Goal: Information Seeking & Learning: Check status

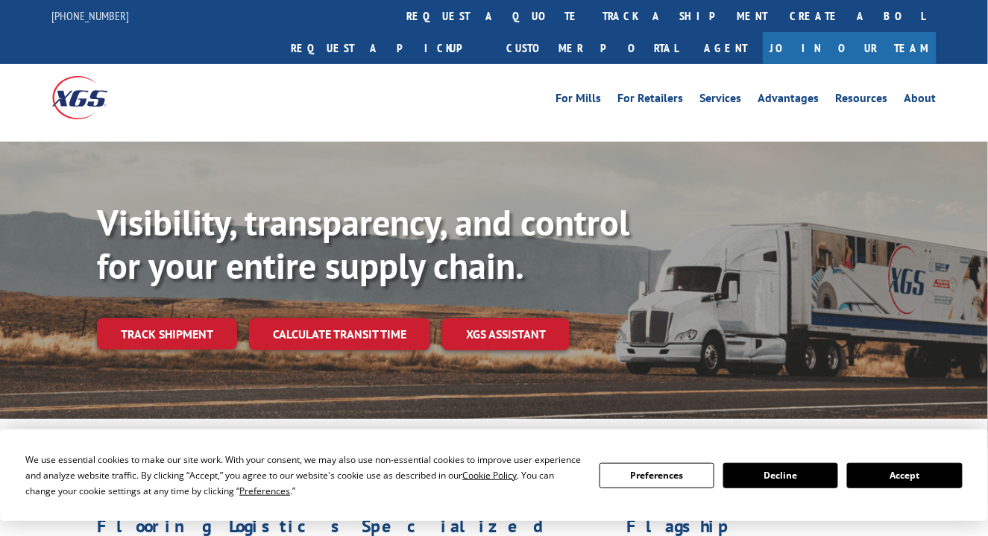
click at [161, 319] on link "Track shipment" at bounding box center [167, 334] width 140 height 31
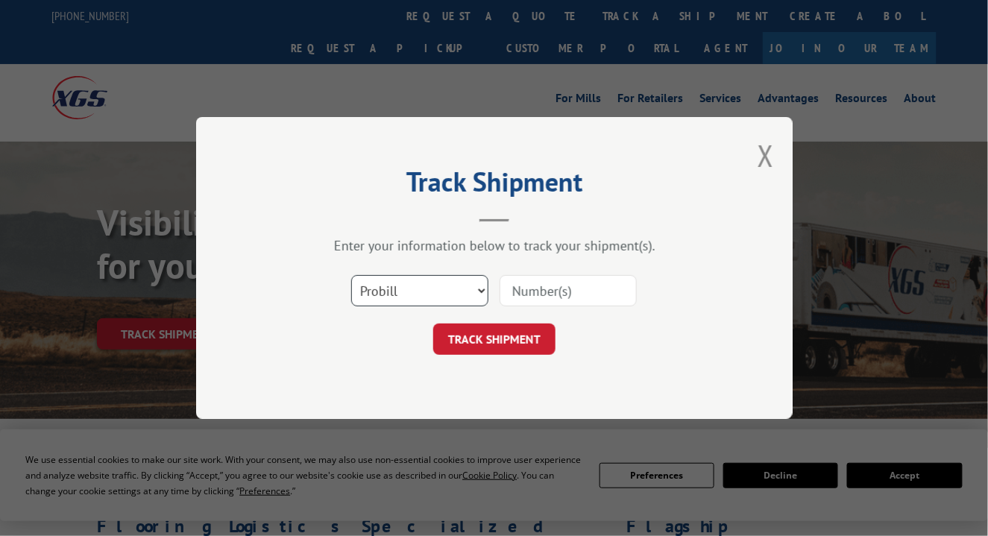
click at [480, 289] on select "Select category... Probill BOL PO" at bounding box center [419, 290] width 137 height 31
select select "bol"
click at [351, 275] on select "Select category... Probill BOL PO" at bounding box center [419, 290] width 137 height 31
click at [542, 295] on input at bounding box center [568, 290] width 137 height 31
type input "444278"
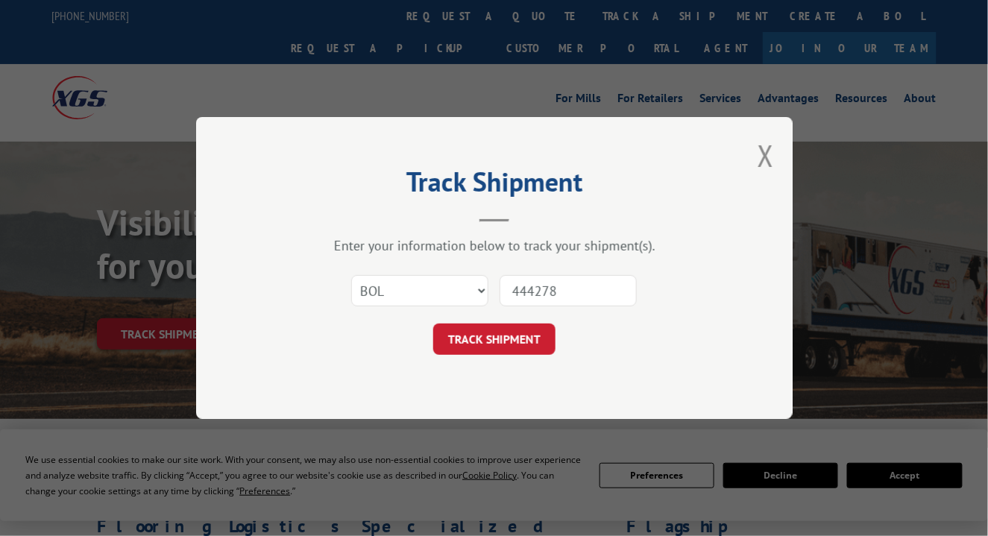
click at [501, 338] on button "TRACK SHIPMENT" at bounding box center [494, 339] width 122 height 31
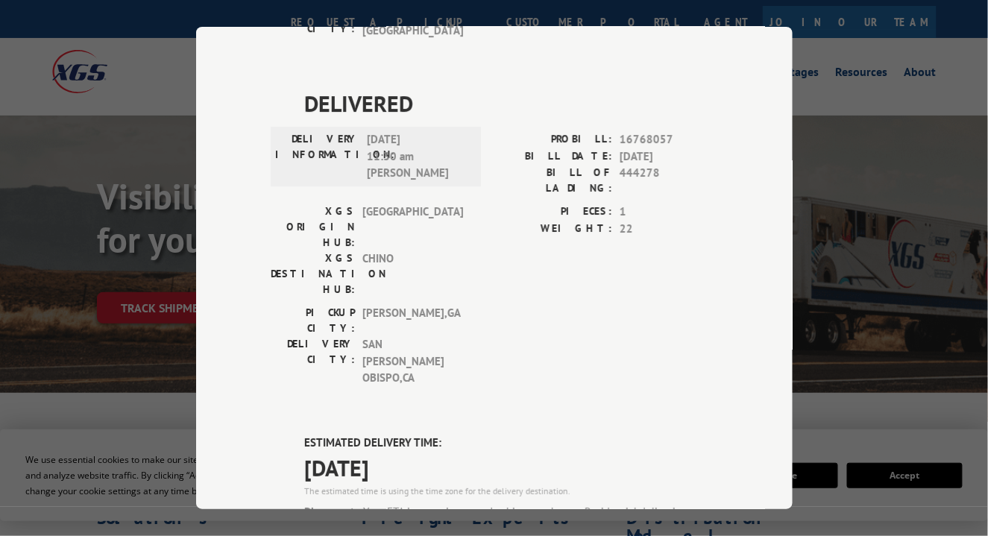
scroll to position [1381, 0]
click at [892, 72] on div "Track Shipment DELIVERED DELIVERY INFORMATION: PROBILL: 8761653 BILL DATE: [DAT…" at bounding box center [494, 268] width 988 height 536
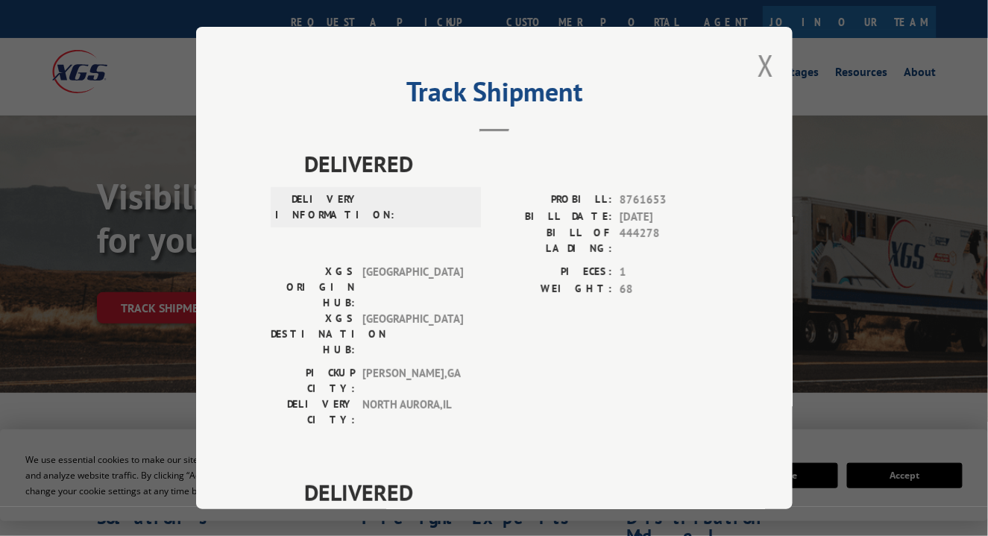
scroll to position [0, 0]
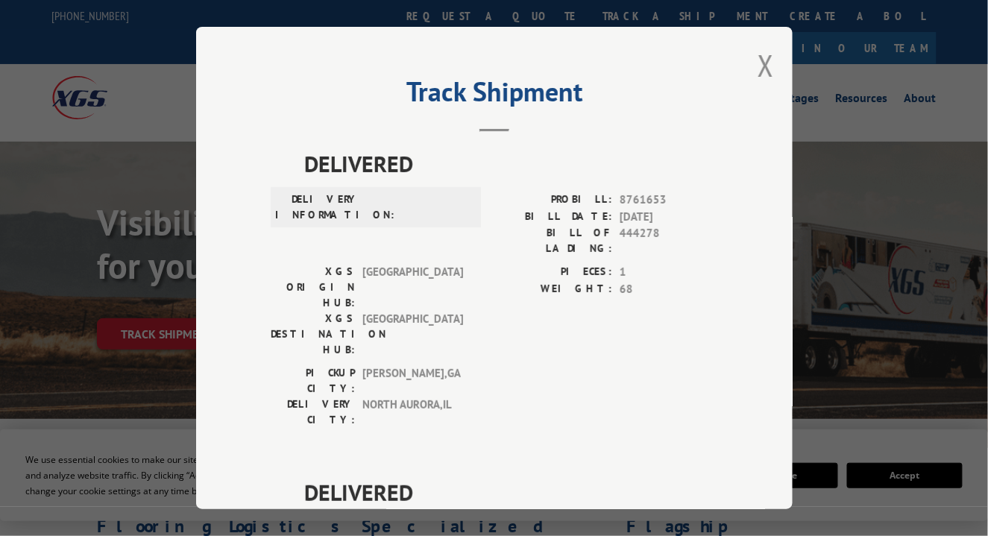
click at [758, 57] on button "Close modal" at bounding box center [766, 66] width 16 height 40
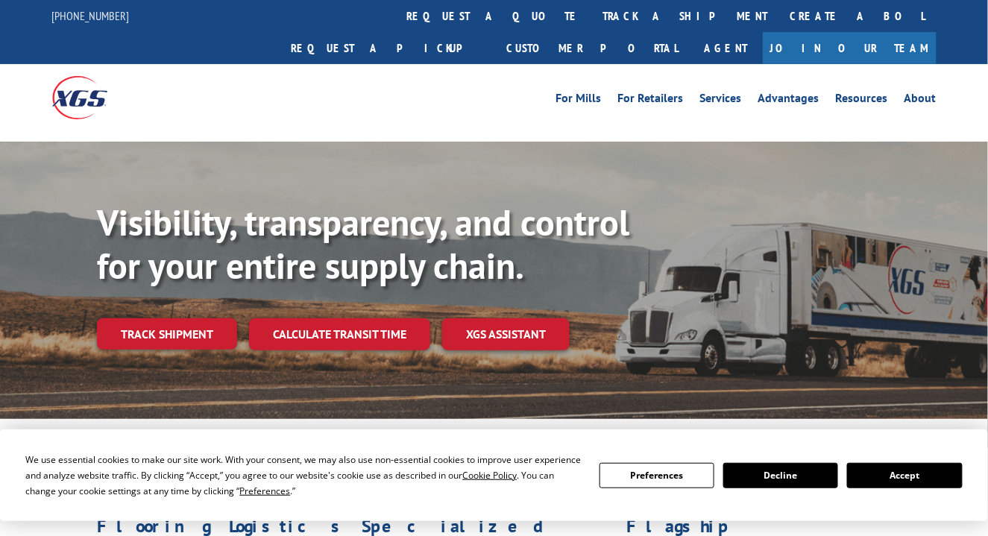
click at [592, 12] on link "track a shipment" at bounding box center [685, 16] width 187 height 32
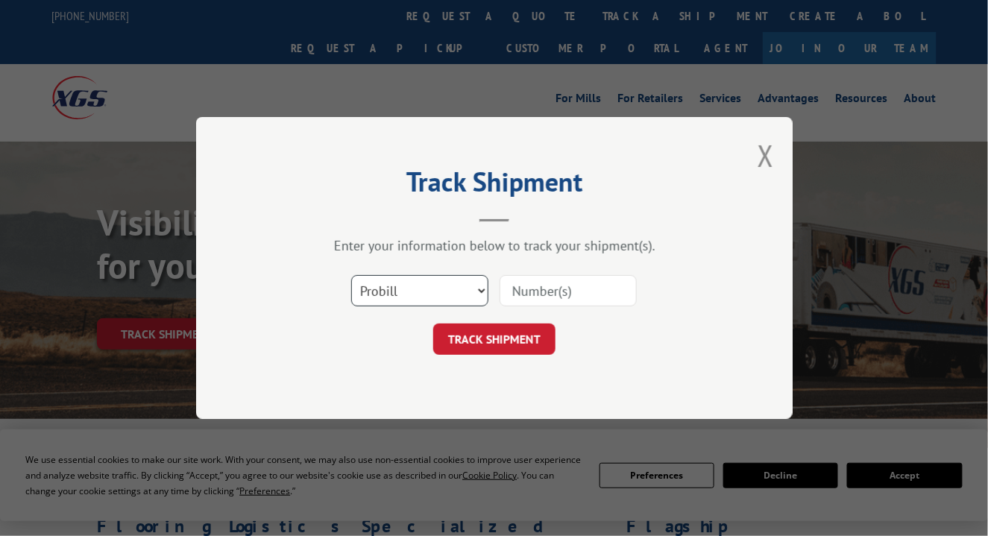
click at [452, 288] on select "Select category... Probill BOL PO" at bounding box center [419, 290] width 137 height 31
select select "bol"
click at [351, 275] on select "Select category... Probill BOL PO" at bounding box center [419, 290] width 137 height 31
click at [546, 281] on input at bounding box center [568, 290] width 137 height 31
type input "444278"
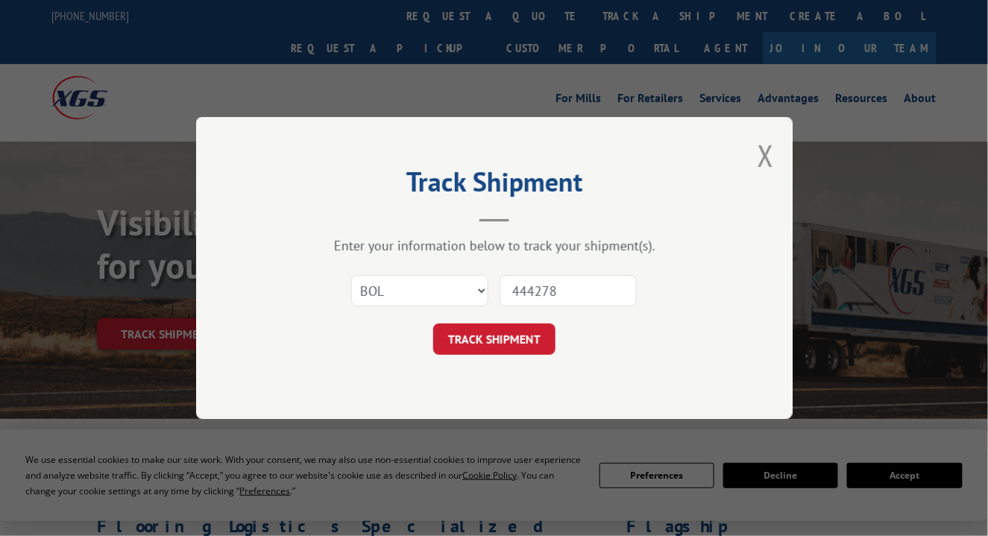
click at [495, 330] on button "TRACK SHIPMENT" at bounding box center [494, 339] width 122 height 31
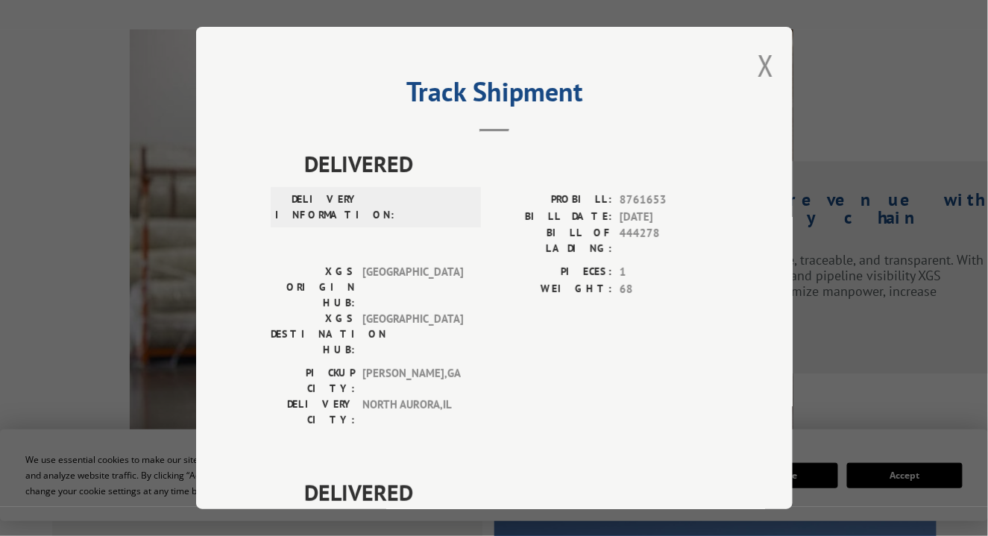
click at [758, 61] on button "Close modal" at bounding box center [766, 66] width 16 height 40
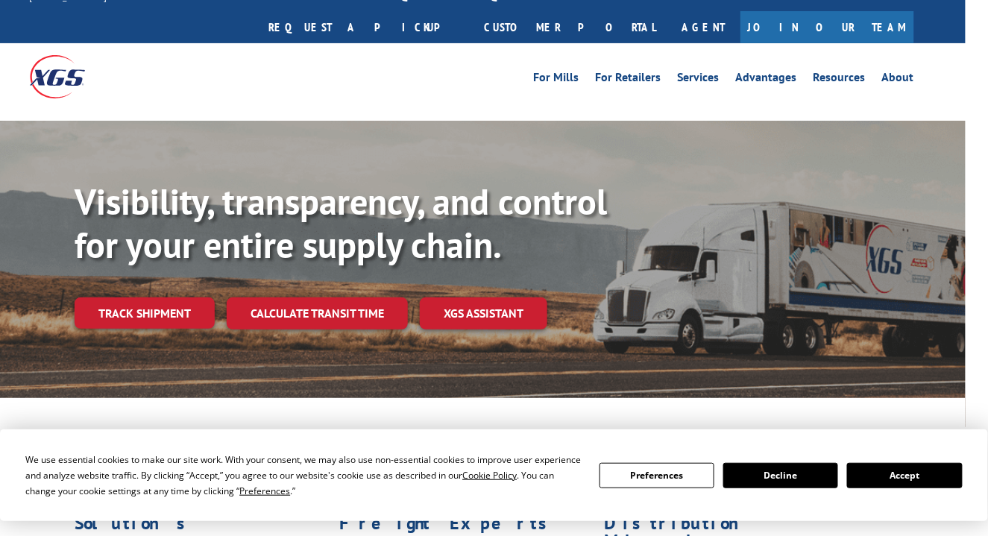
scroll to position [0, 25]
